Goal: Task Accomplishment & Management: Use online tool/utility

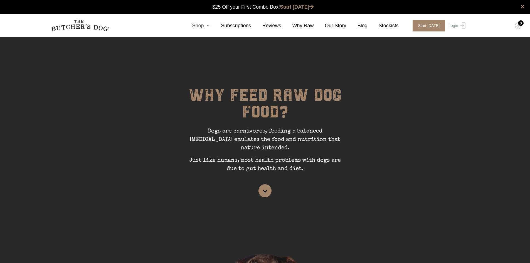
click at [210, 25] on icon at bounding box center [206, 25] width 6 height 5
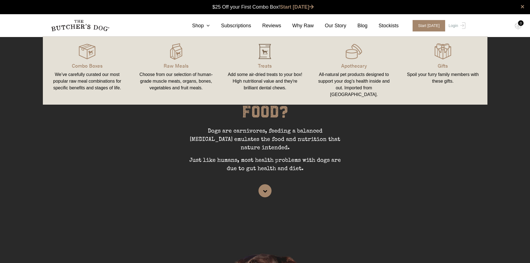
click at [259, 53] on img at bounding box center [264, 51] width 17 height 17
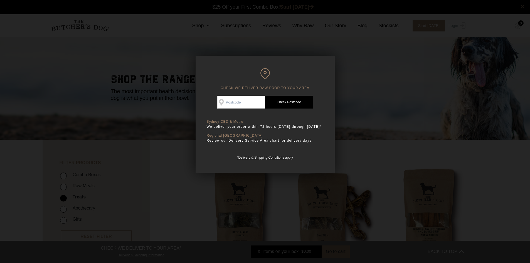
click at [230, 106] on input "Check Availability At" at bounding box center [241, 102] width 48 height 13
type input "2019"
click at [291, 101] on link "Check Postcode" at bounding box center [289, 102] width 48 height 13
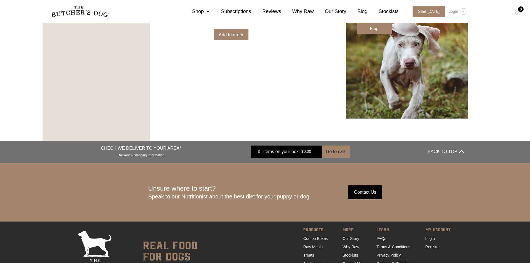
scroll to position [923, 0]
